Goal: Task Accomplishment & Management: Manage account settings

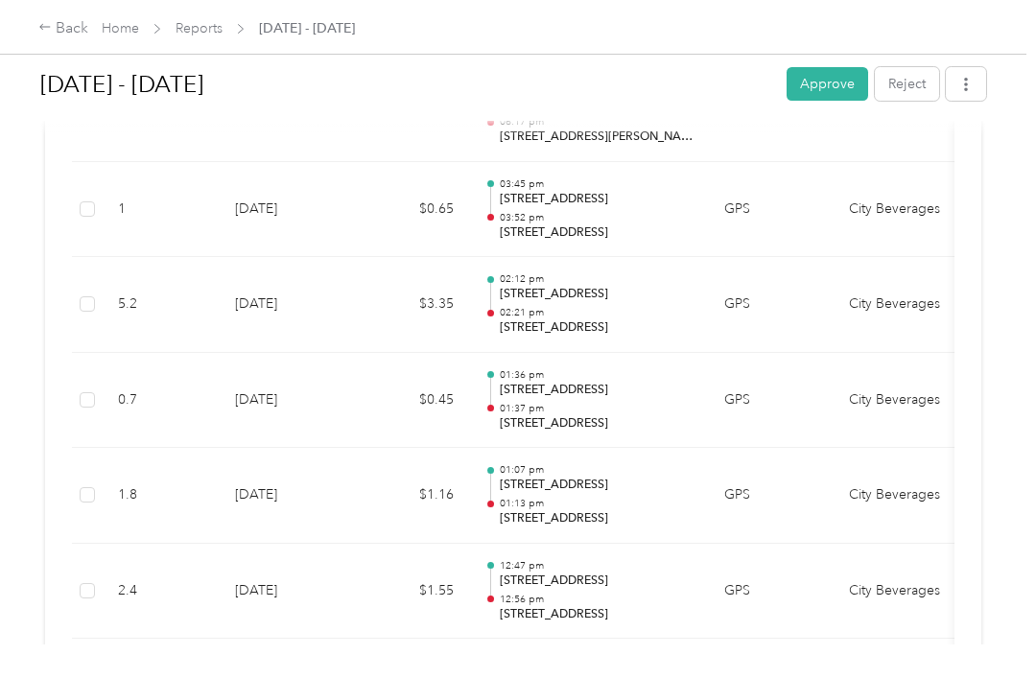
scroll to position [7222, 0]
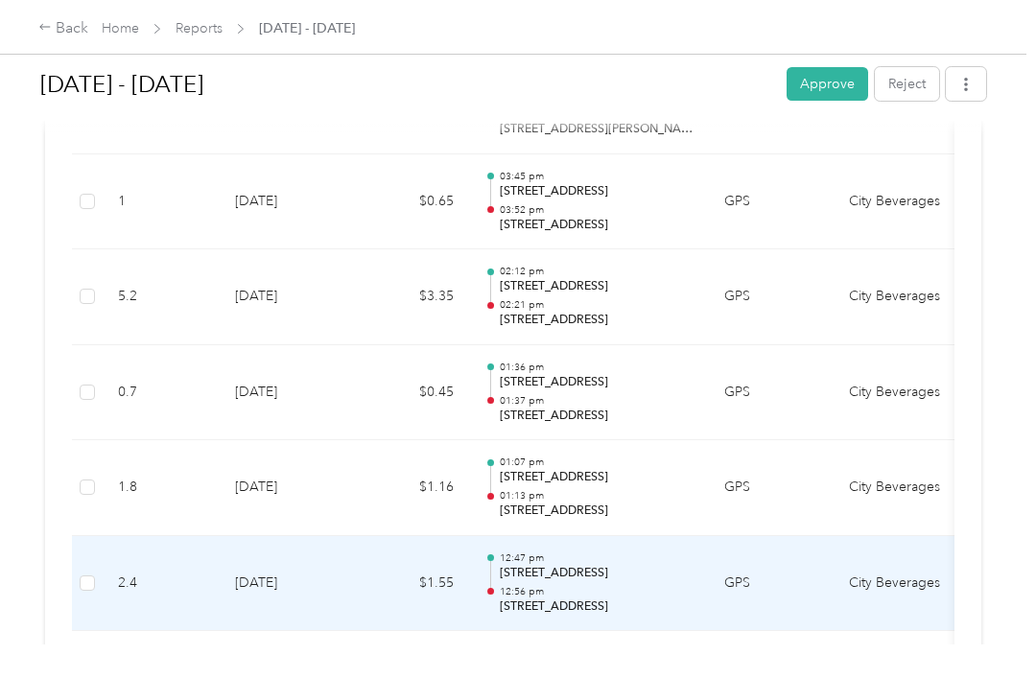
click at [916, 542] on td "City Beverages" at bounding box center [906, 584] width 144 height 96
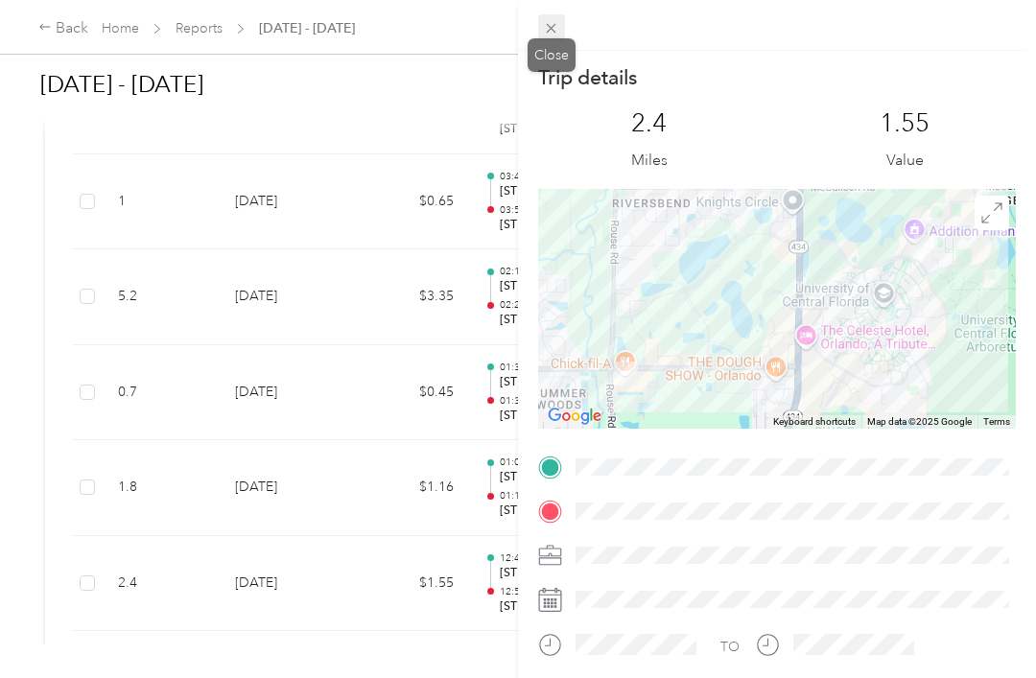
click at [561, 18] on span at bounding box center [551, 27] width 27 height 27
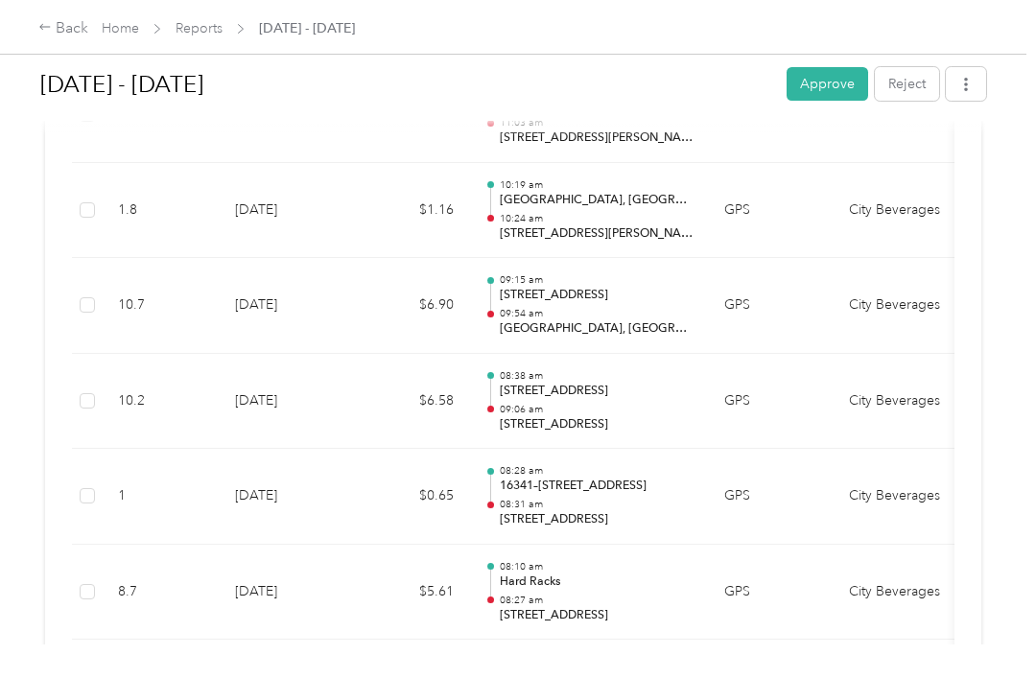
scroll to position [8049, 0]
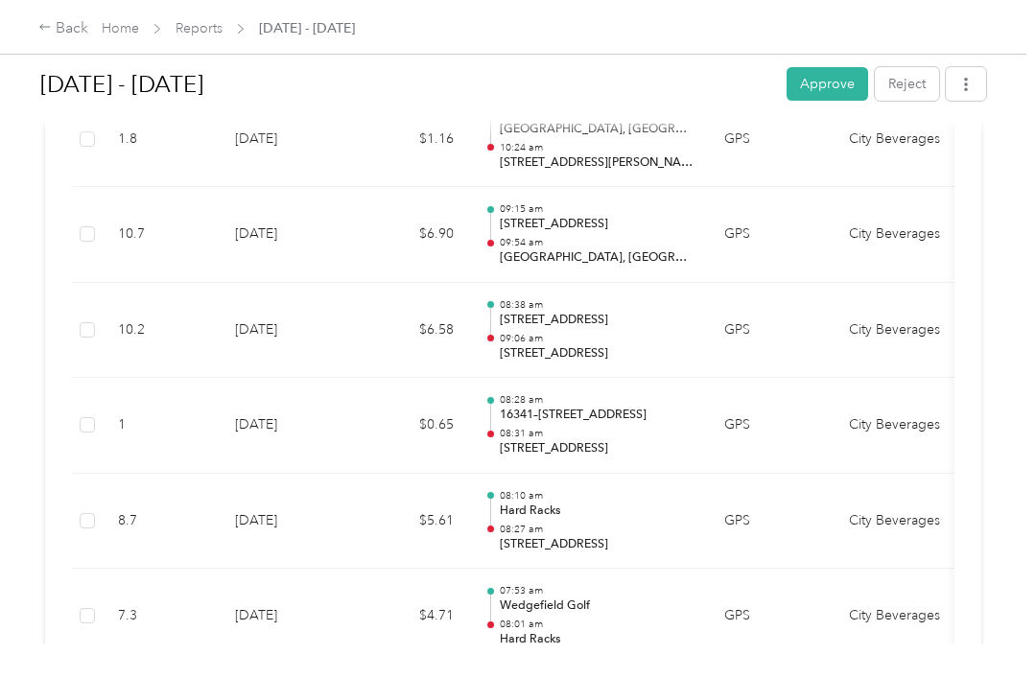
click at [126, 569] on td "7.3" at bounding box center [161, 617] width 117 height 96
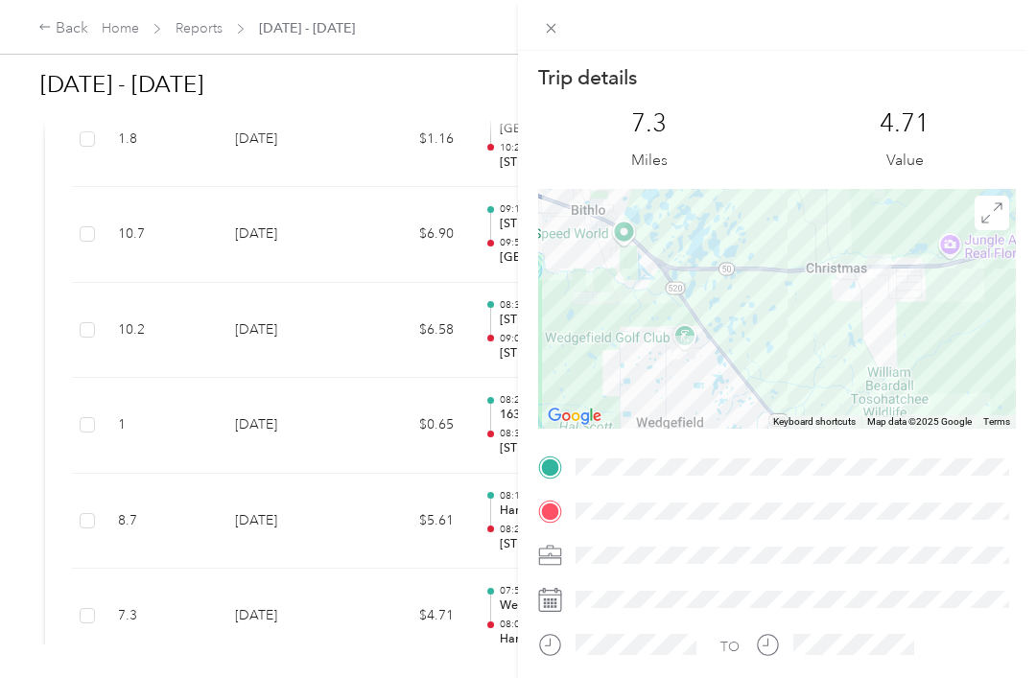
click at [531, 25] on div at bounding box center [777, 25] width 518 height 51
click at [552, 19] on span at bounding box center [551, 27] width 27 height 27
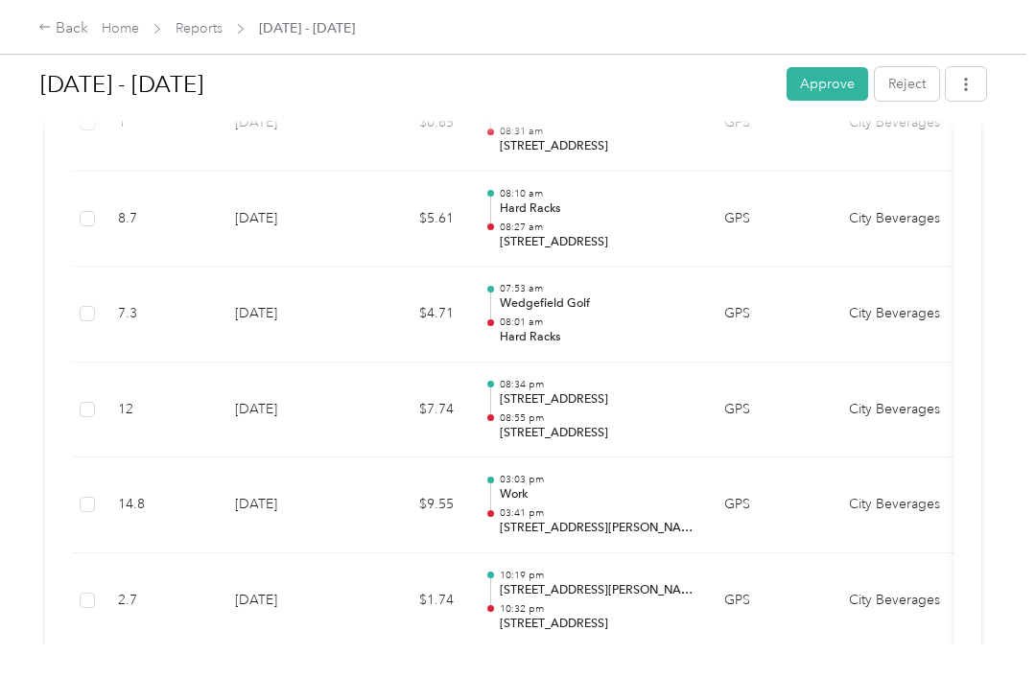
scroll to position [8352, 0]
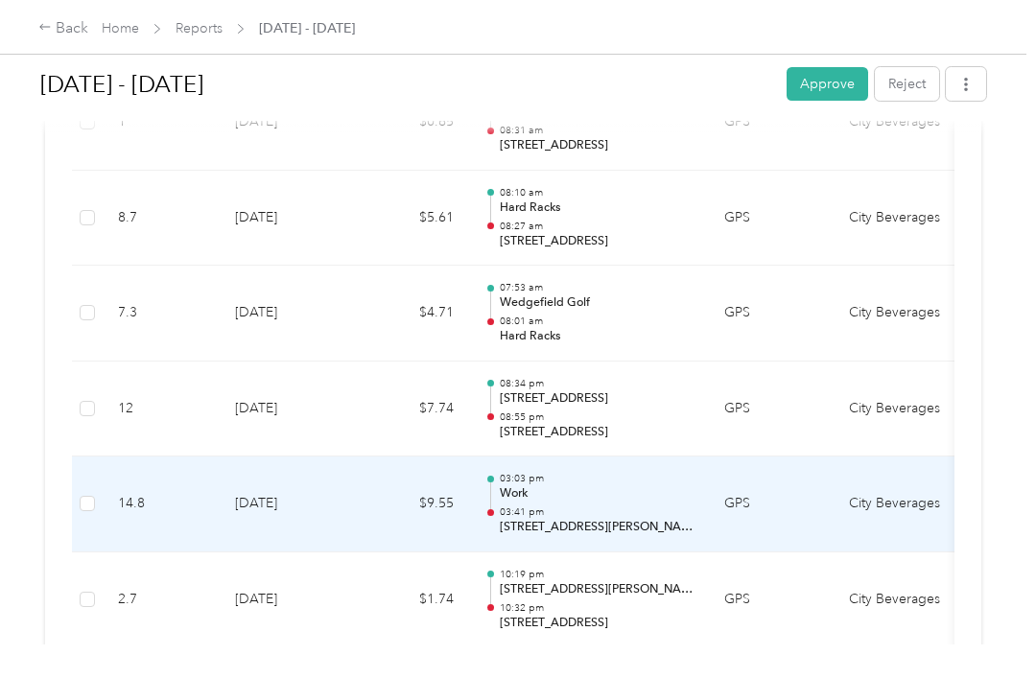
click at [485, 476] on div at bounding box center [491, 506] width 12 height 60
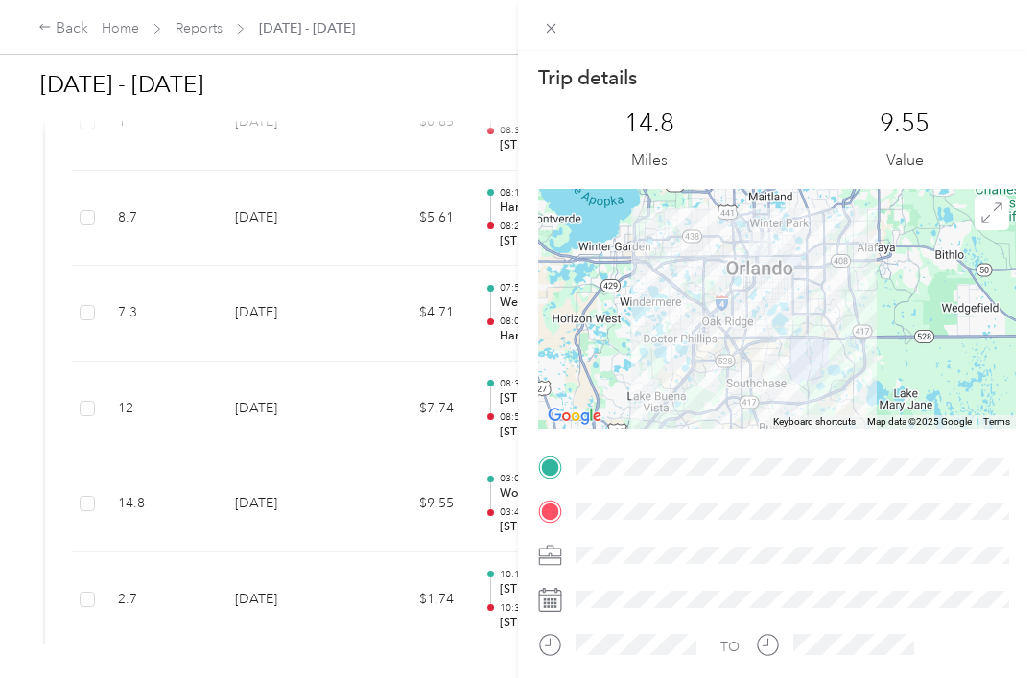
click at [395, 528] on div "Trip details This trip cannot be edited because it is either under review, appr…" at bounding box center [518, 339] width 1036 height 678
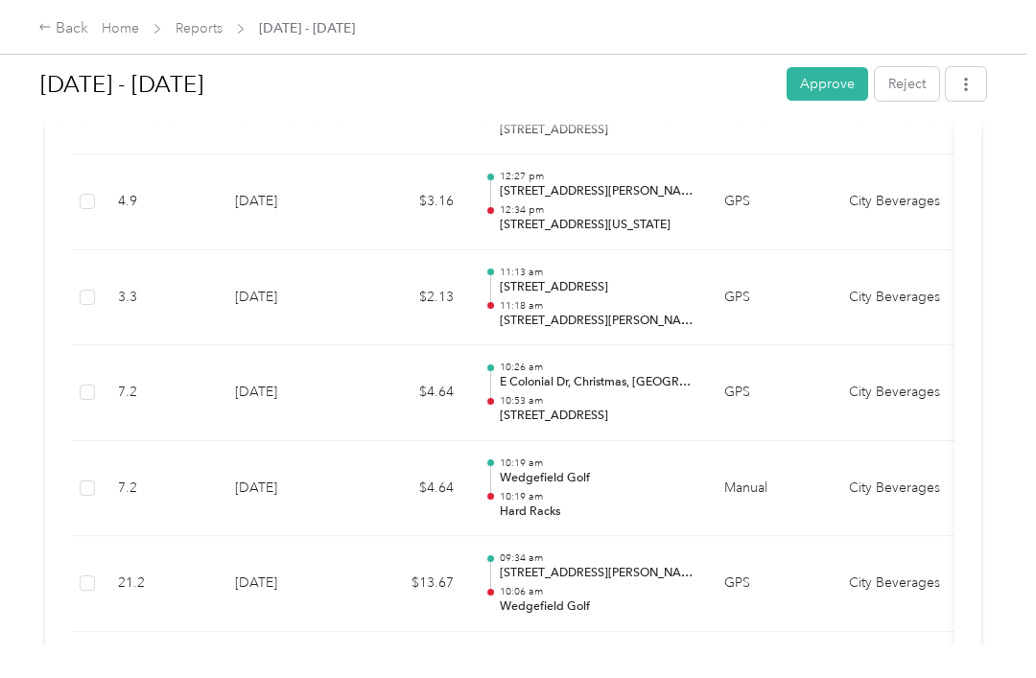
scroll to position [9228, 0]
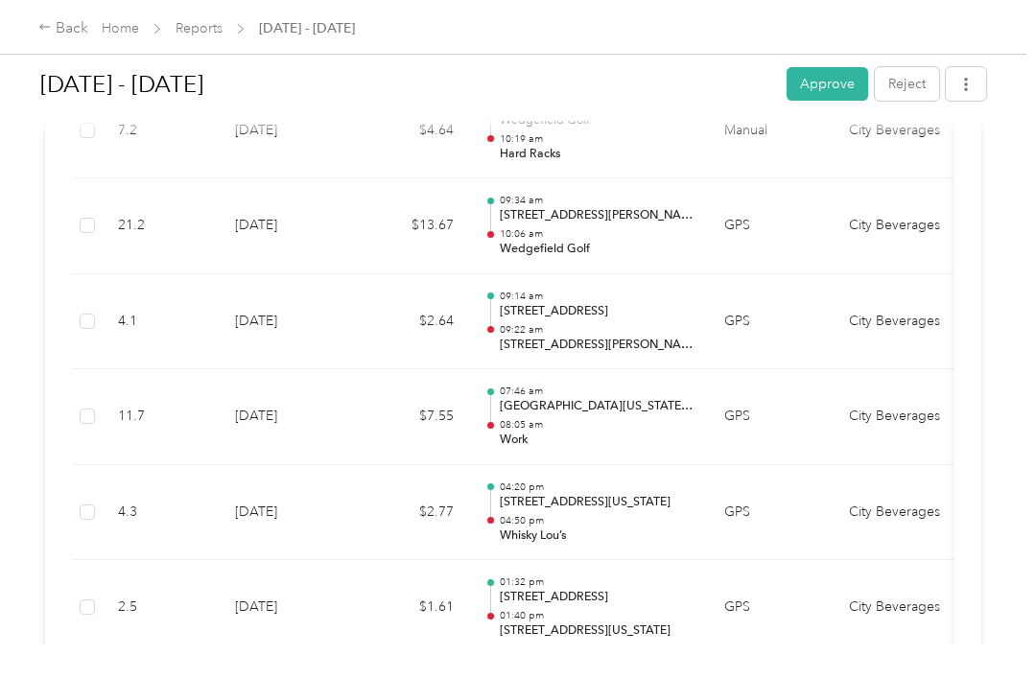
click at [869, 560] on td "City Beverages" at bounding box center [906, 608] width 144 height 96
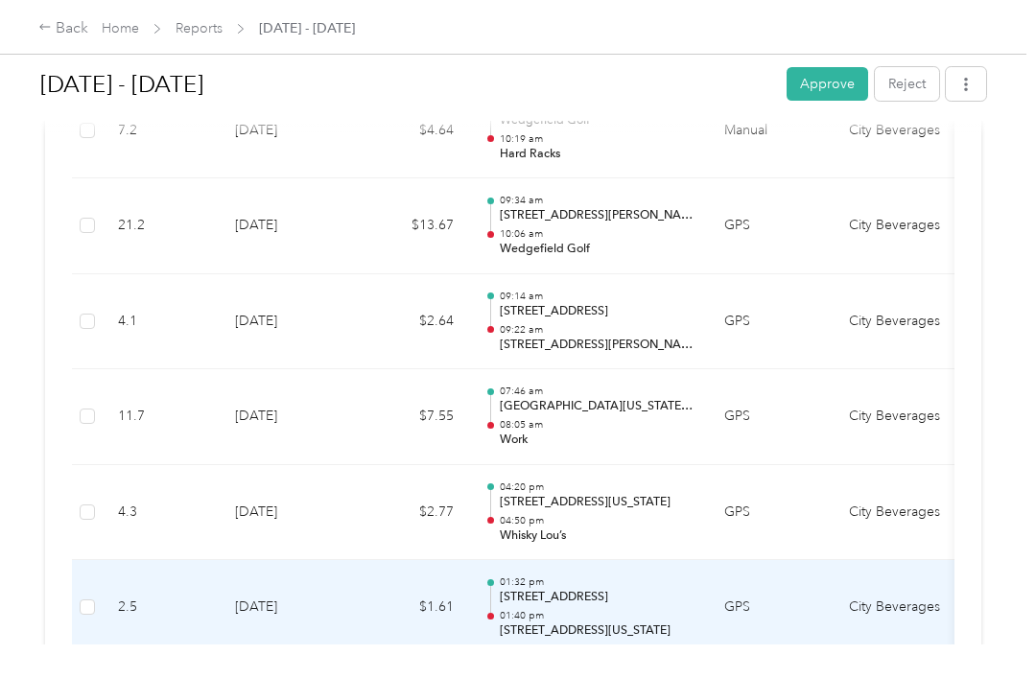
scroll to position [9586, 0]
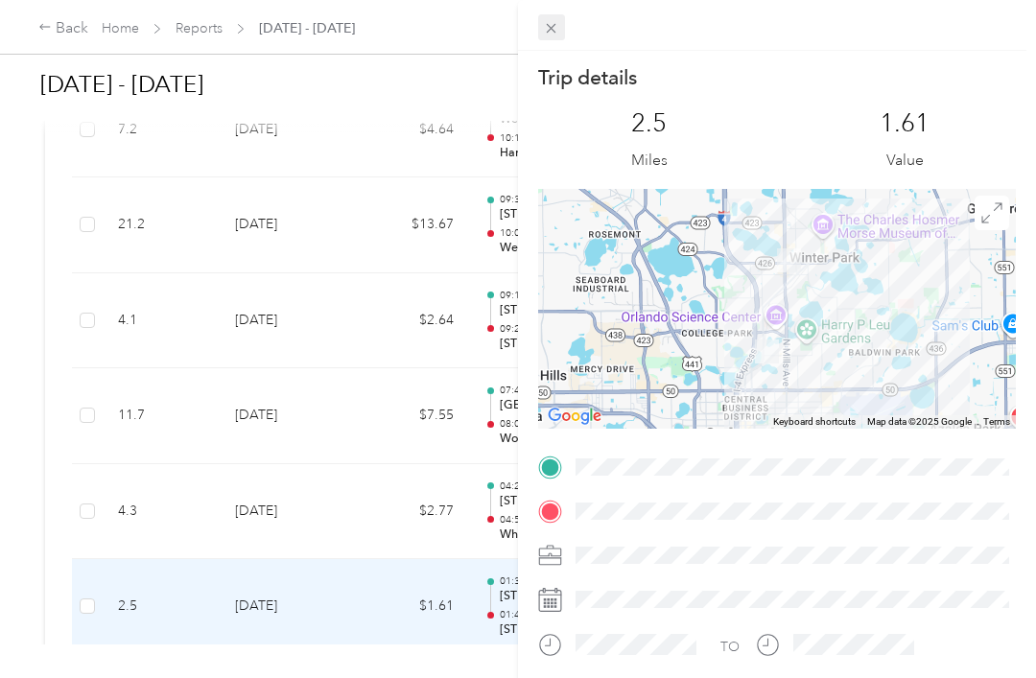
click at [552, 33] on icon at bounding box center [551, 28] width 16 height 16
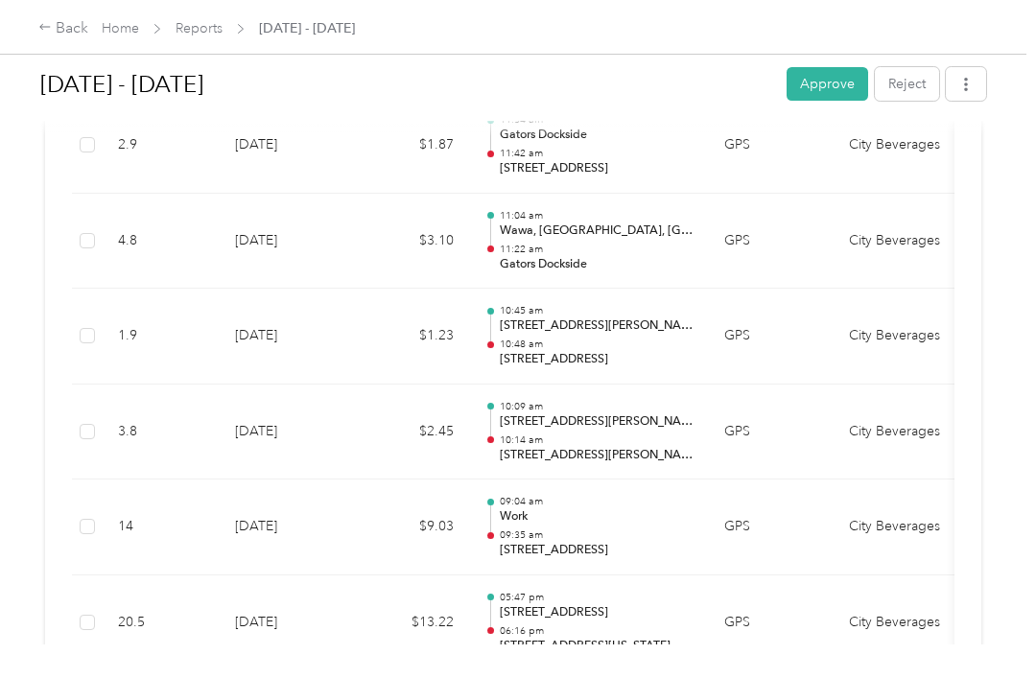
scroll to position [10813, 0]
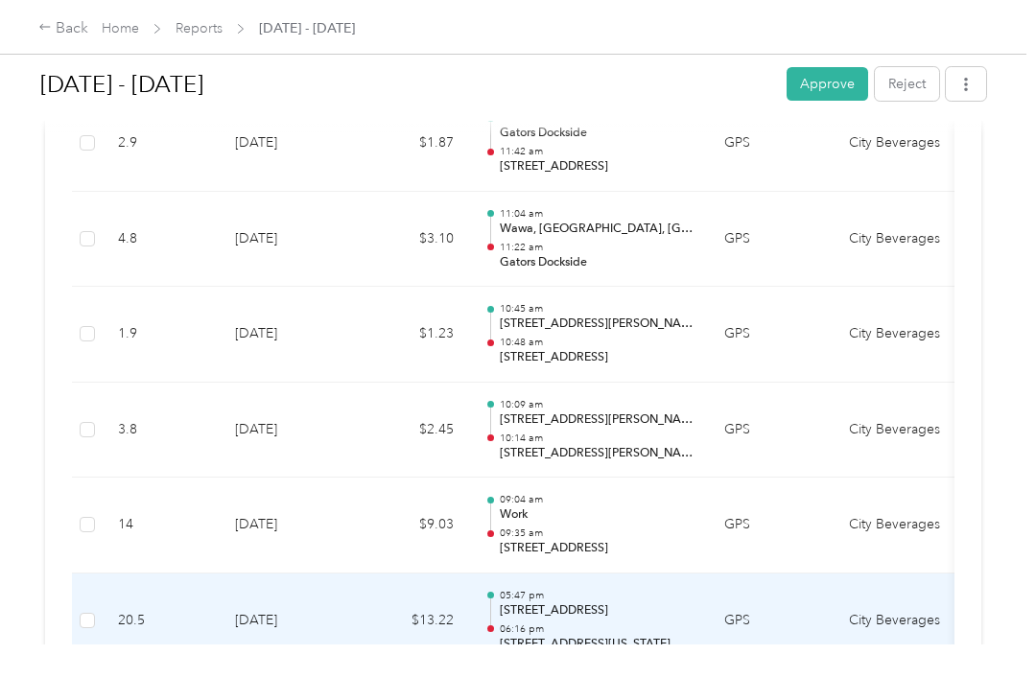
click at [536, 636] on p "[STREET_ADDRESS][US_STATE]" at bounding box center [597, 644] width 194 height 17
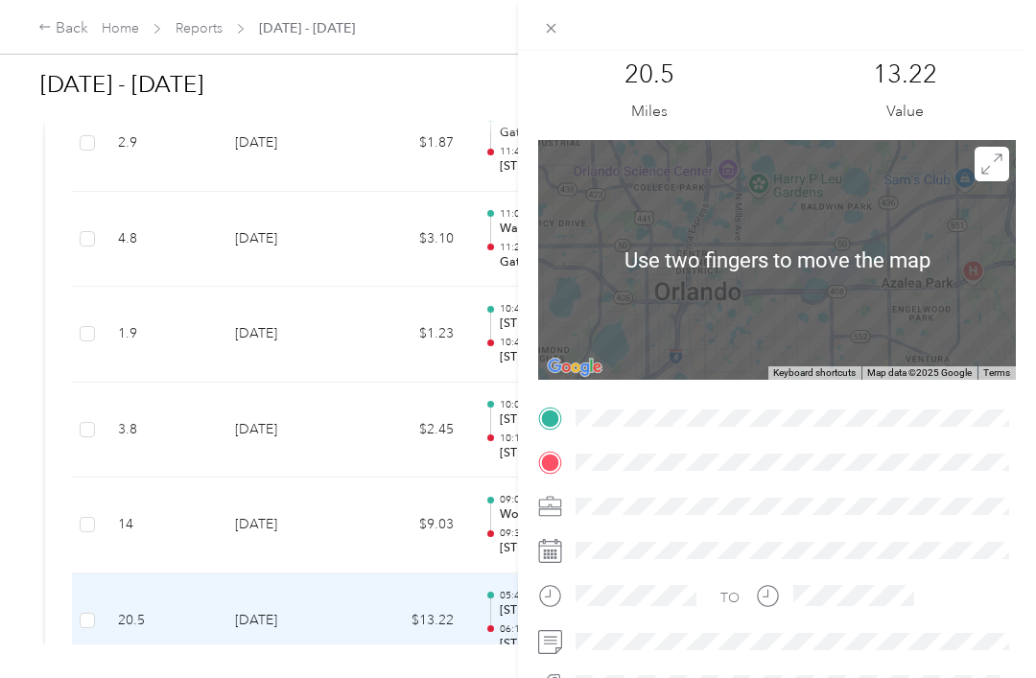
scroll to position [54, 0]
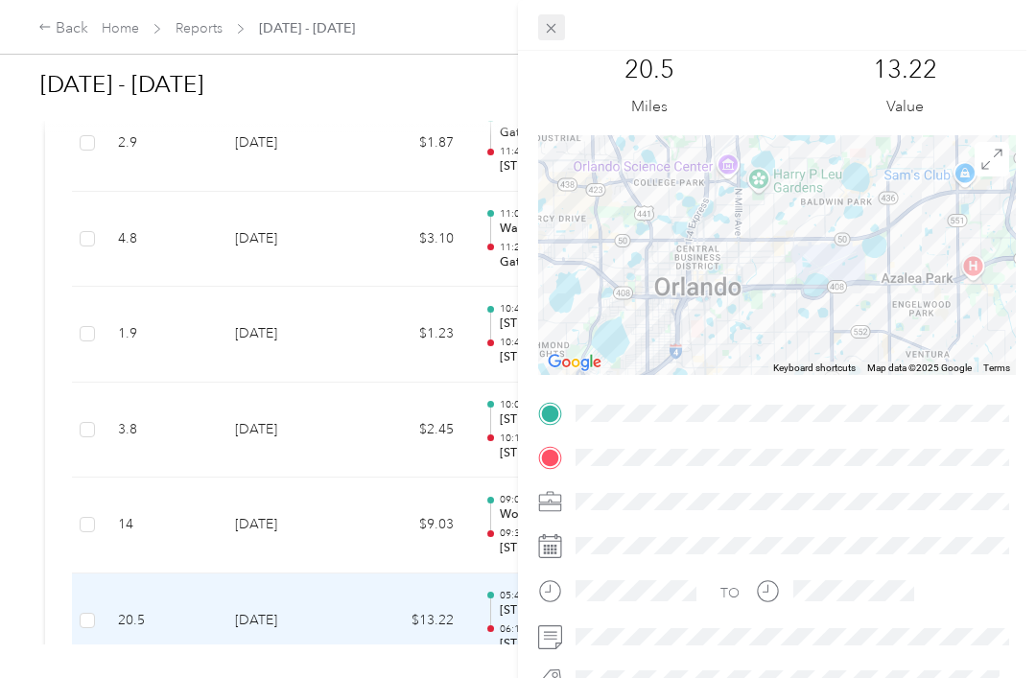
click at [542, 28] on span at bounding box center [551, 27] width 27 height 27
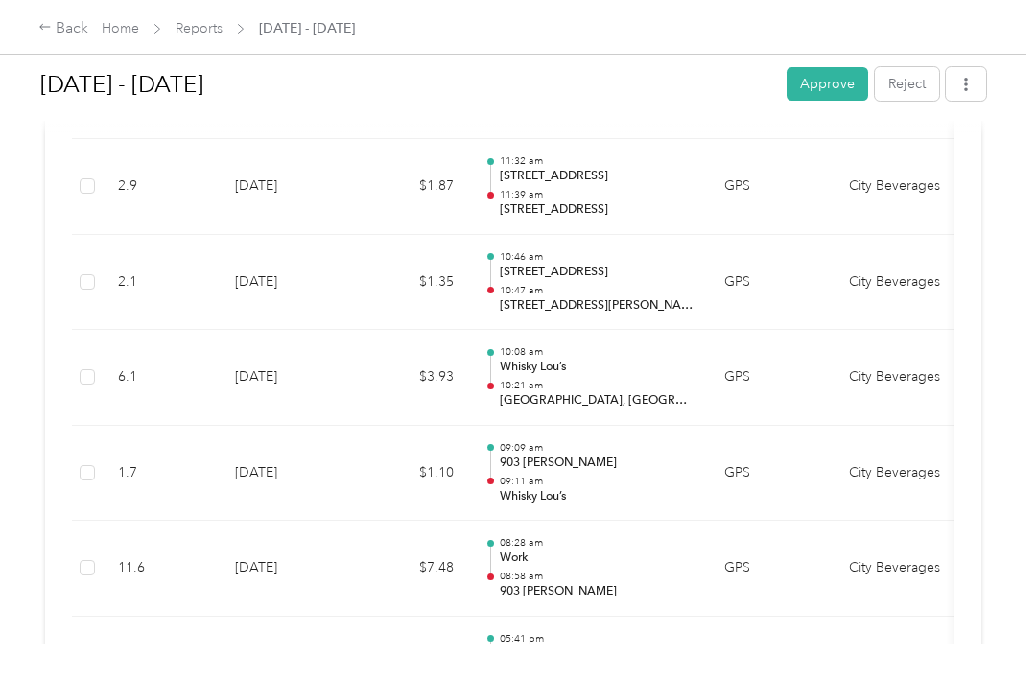
scroll to position [12303, 0]
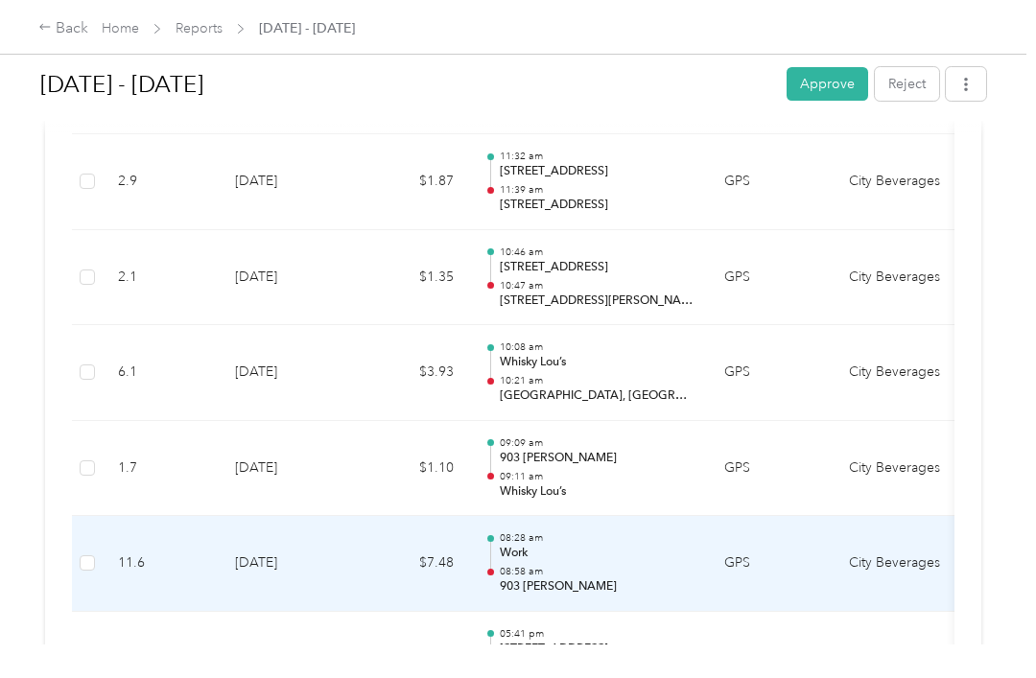
click at [112, 516] on td "11.6" at bounding box center [161, 564] width 117 height 96
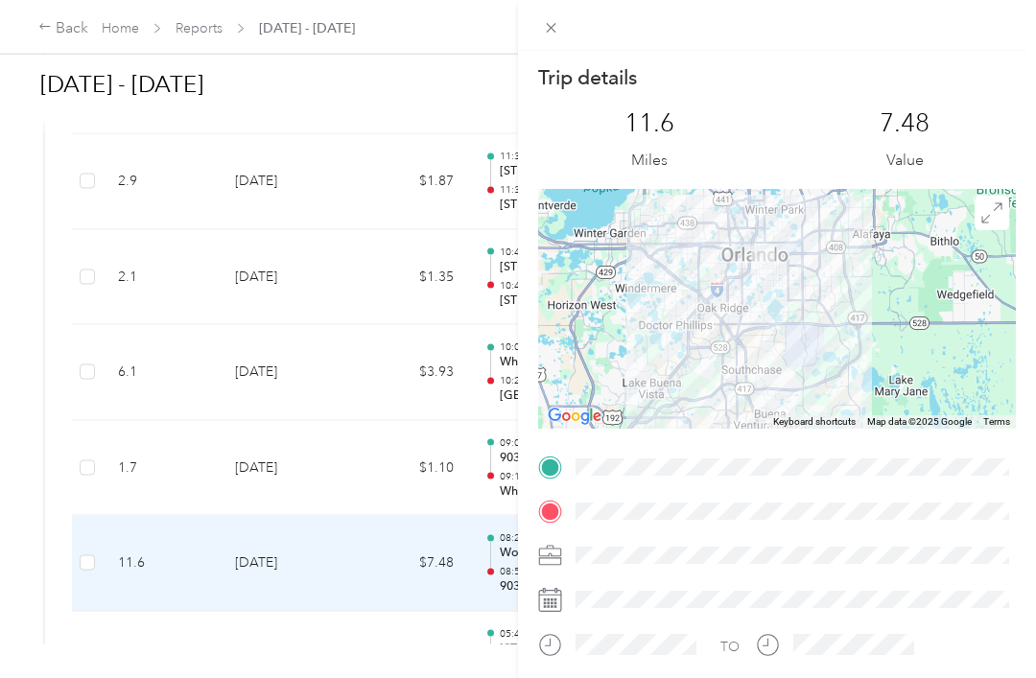
scroll to position [61, 0]
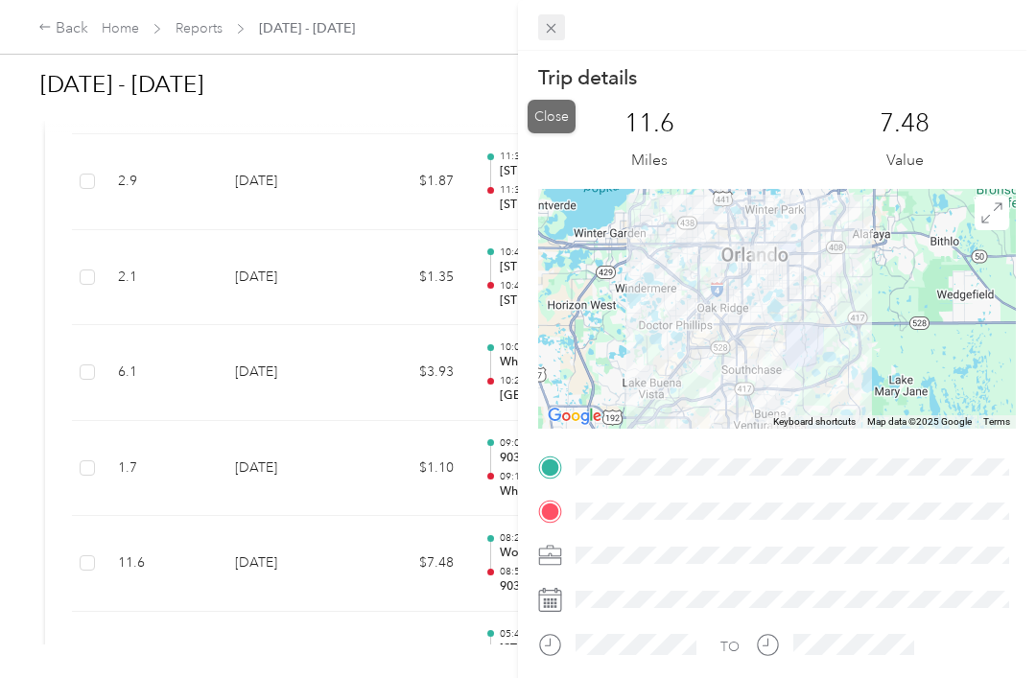
click at [558, 25] on icon at bounding box center [551, 28] width 16 height 16
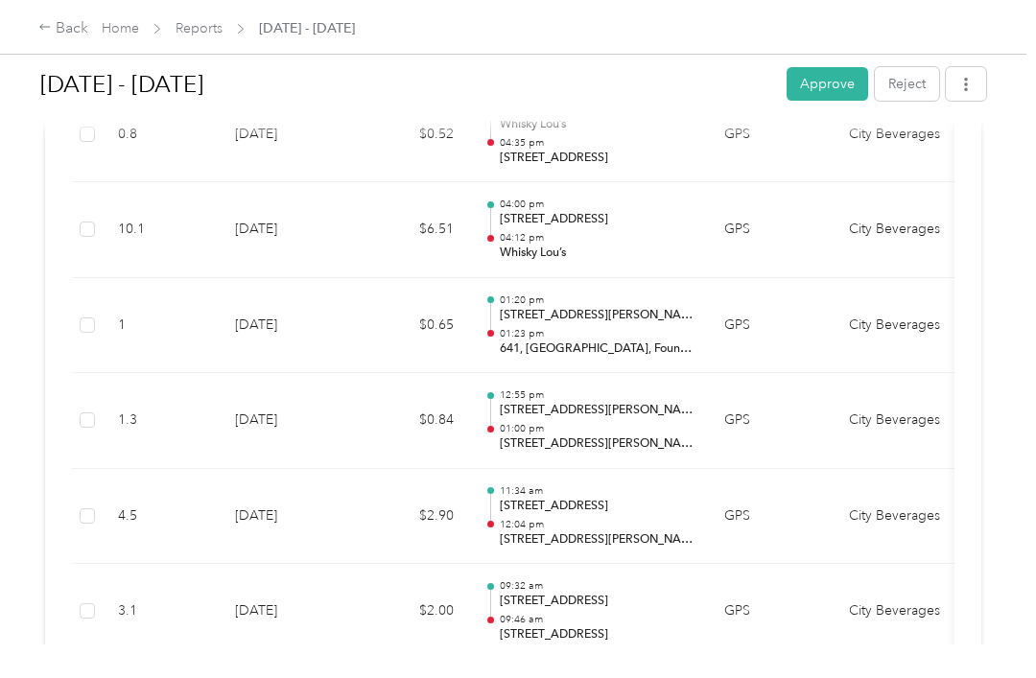
scroll to position [15123, 0]
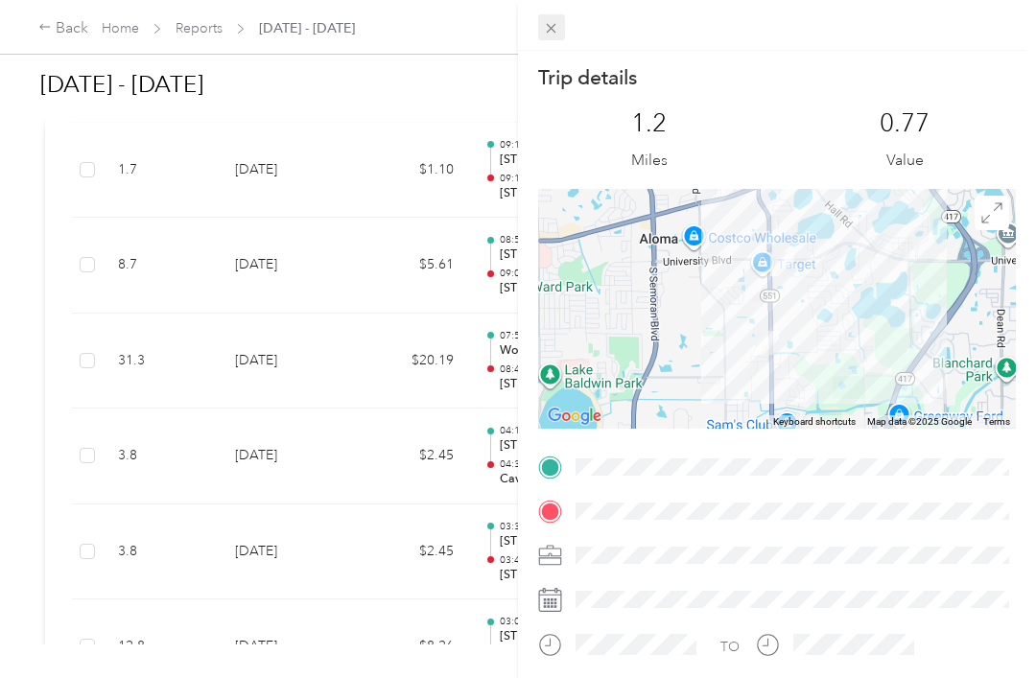
click at [543, 35] on icon at bounding box center [551, 28] width 16 height 16
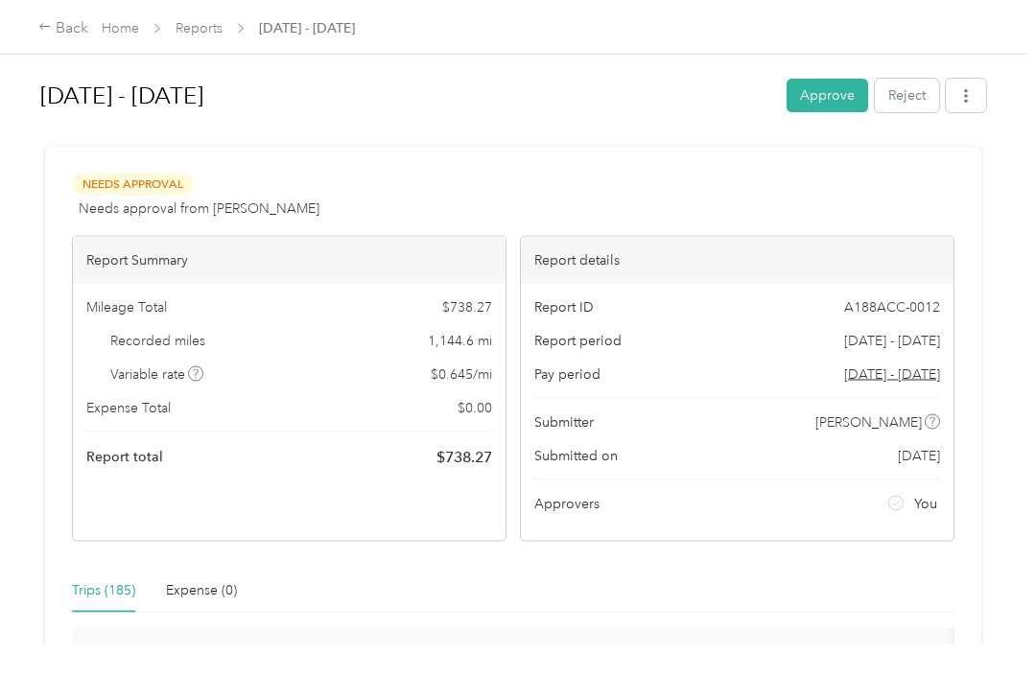
scroll to position [0, 0]
click at [845, 107] on button "Approve" at bounding box center [828, 97] width 82 height 34
